Goal: Find specific page/section: Find specific page/section

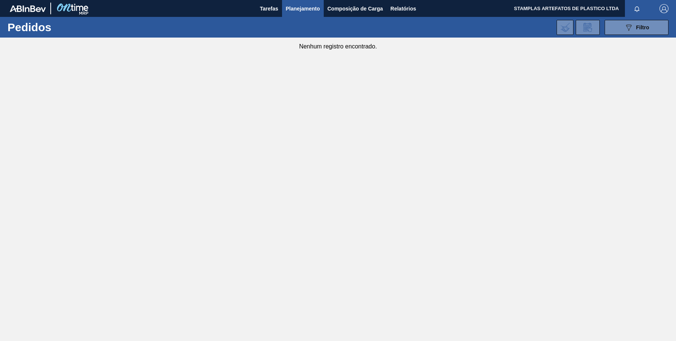
click at [306, 7] on span "Planejamento" at bounding box center [303, 8] width 34 height 9
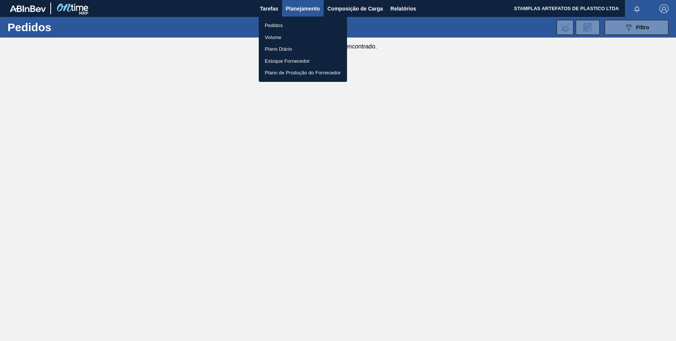
click at [290, 26] on li "Pedidos" at bounding box center [303, 26] width 88 height 12
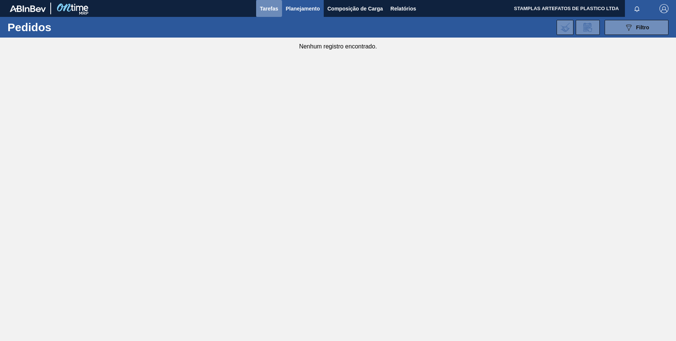
click at [269, 6] on span "Tarefas" at bounding box center [269, 8] width 18 height 9
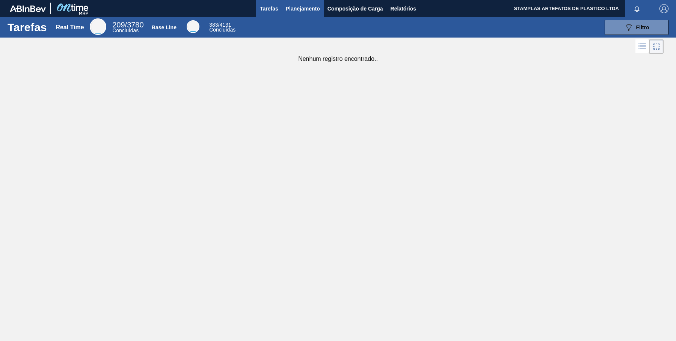
click at [297, 9] on span "Planejamento" at bounding box center [303, 8] width 34 height 9
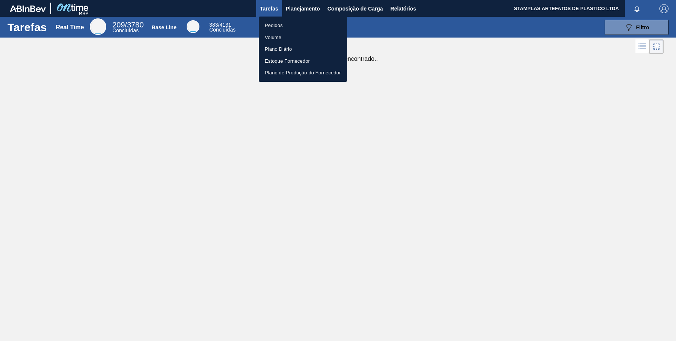
click at [290, 26] on li "Pedidos" at bounding box center [303, 26] width 88 height 12
